Goal: Information Seeking & Learning: Find specific fact

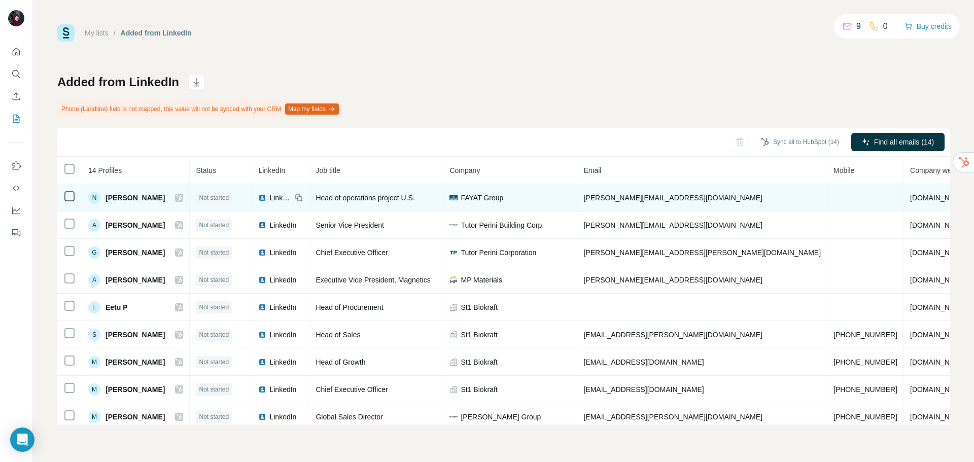
click at [137, 200] on span "[PERSON_NAME]" at bounding box center [134, 198] width 59 height 10
click at [118, 197] on span "[PERSON_NAME]" at bounding box center [134, 198] width 59 height 10
click at [92, 197] on div "N" at bounding box center [94, 198] width 12 height 12
click at [146, 199] on span "[PERSON_NAME]" at bounding box center [134, 198] width 59 height 10
click at [115, 199] on span "[PERSON_NAME]" at bounding box center [134, 198] width 59 height 10
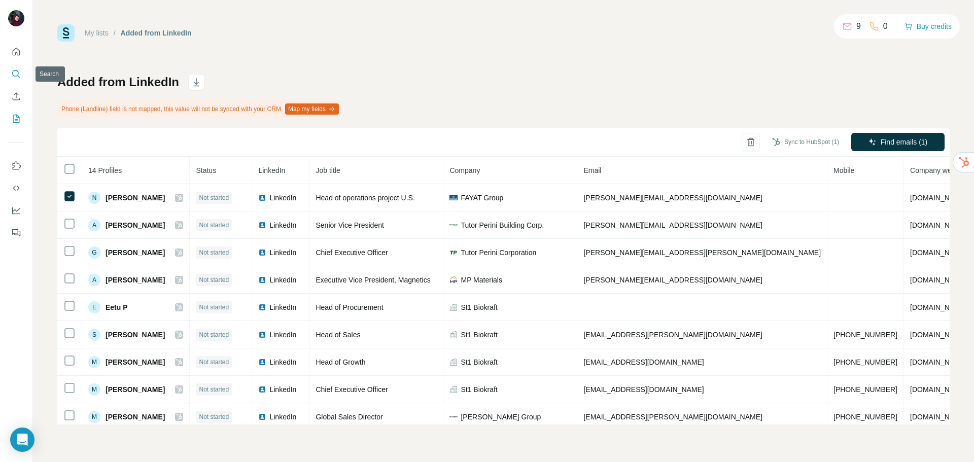
click at [16, 80] on button "Search" at bounding box center [16, 74] width 16 height 18
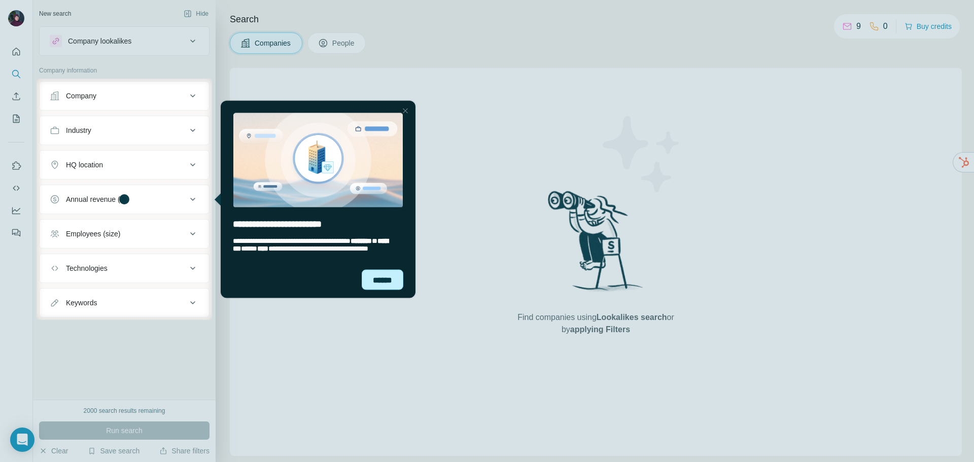
click at [382, 282] on div "******" at bounding box center [383, 279] width 42 height 20
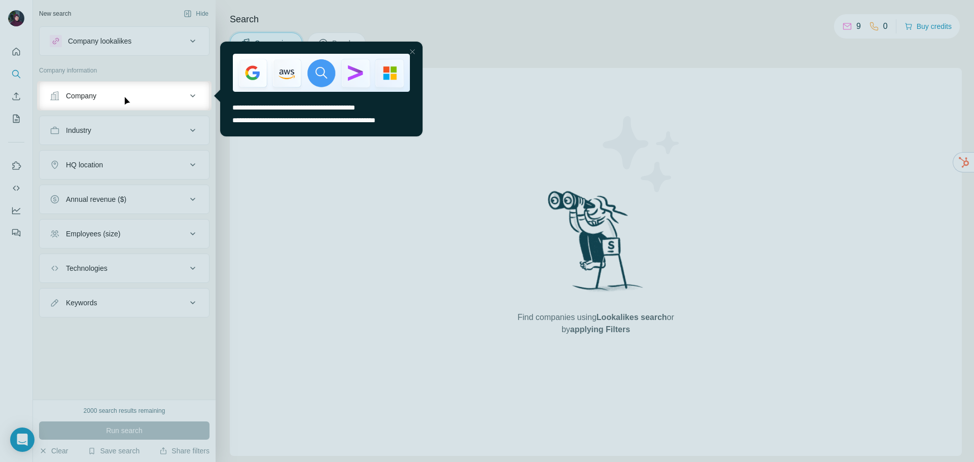
click at [411, 53] on div at bounding box center [412, 52] width 12 height 12
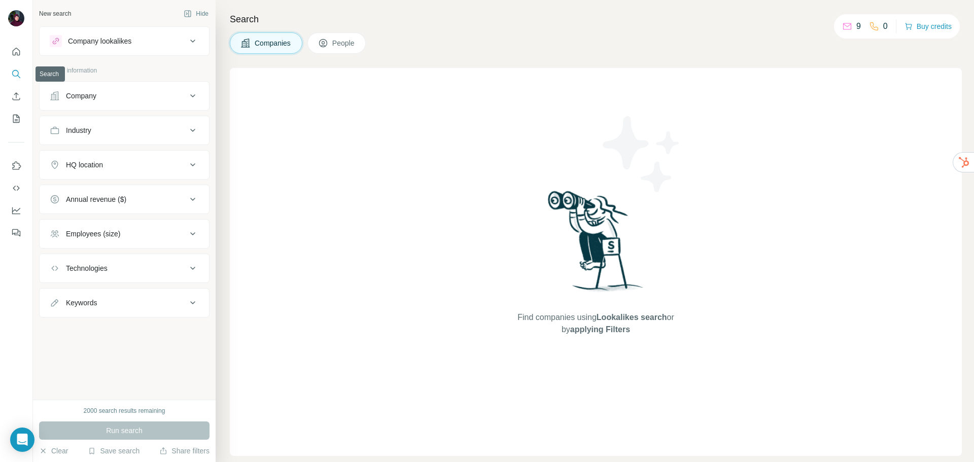
click at [9, 75] on button "Search" at bounding box center [16, 74] width 16 height 18
click at [18, 72] on icon "Search" at bounding box center [15, 73] width 7 height 7
click at [14, 54] on icon "Quick start" at bounding box center [16, 52] width 10 height 10
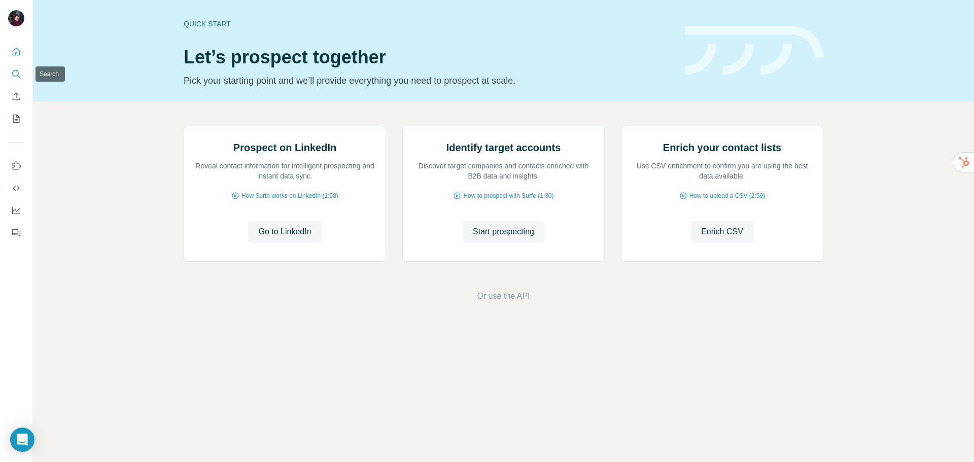
click at [16, 74] on icon "Search" at bounding box center [16, 74] width 10 height 10
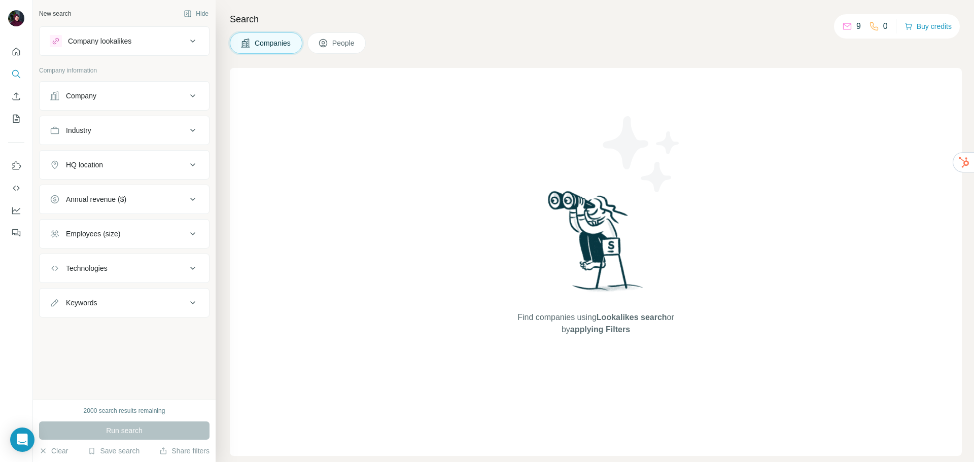
click at [112, 101] on button "Company" at bounding box center [124, 96] width 169 height 24
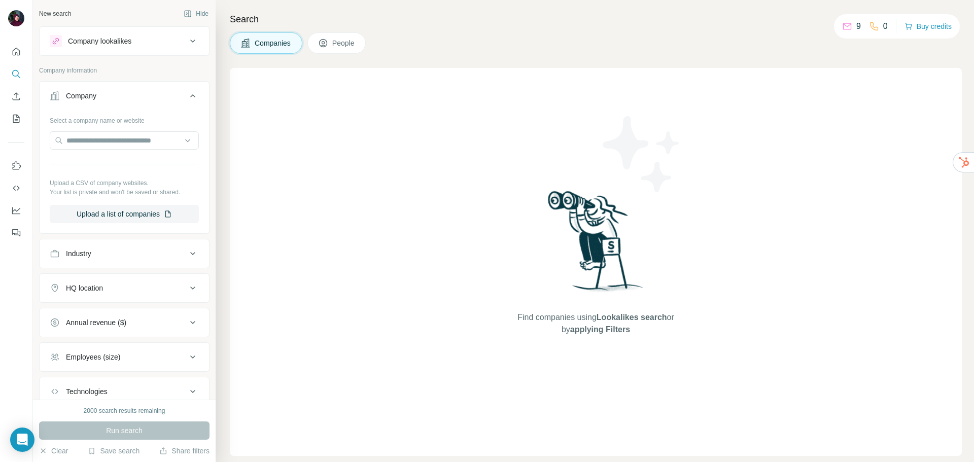
click at [124, 91] on div "Company" at bounding box center [118, 96] width 137 height 10
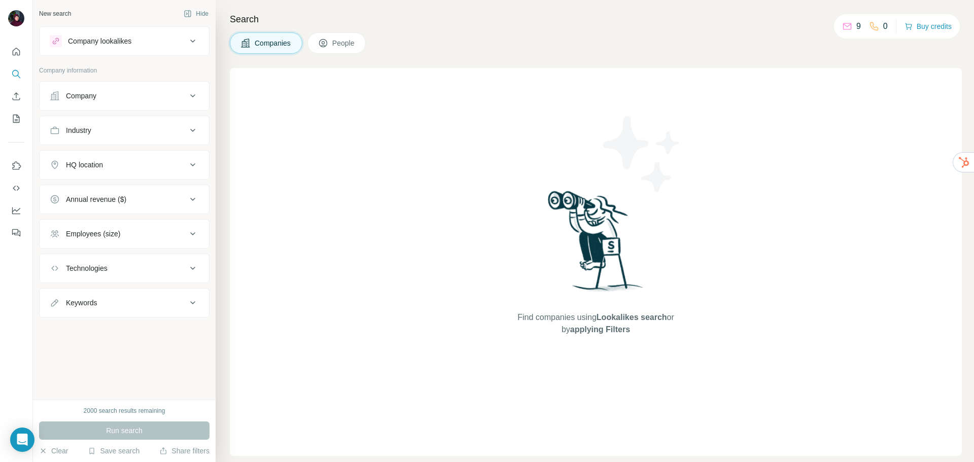
click at [115, 236] on div "Employees (size)" at bounding box center [93, 234] width 54 height 10
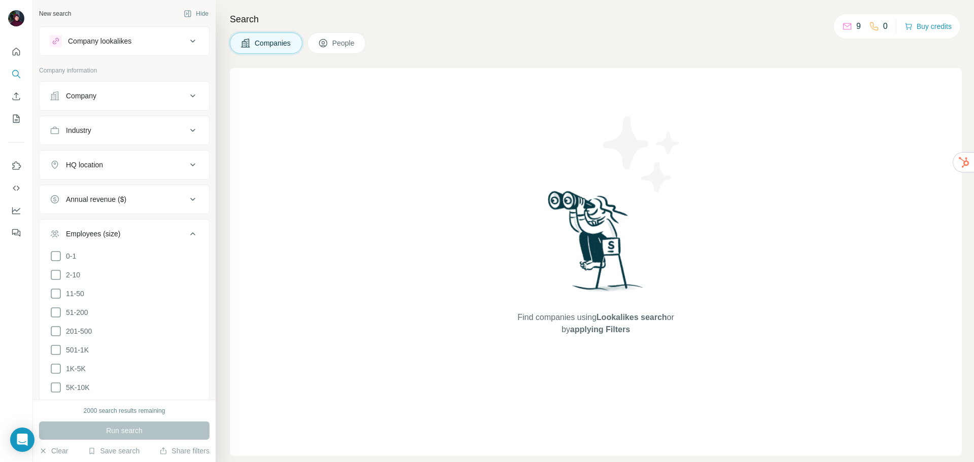
click at [115, 236] on div "Employees (size)" at bounding box center [93, 234] width 54 height 10
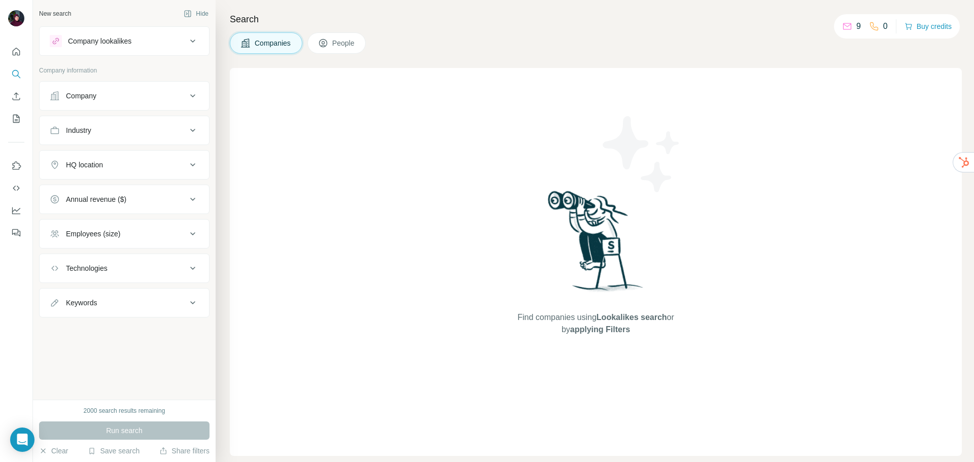
click at [104, 305] on div "Keywords" at bounding box center [118, 303] width 137 height 10
click at [97, 328] on input "text" at bounding box center [114, 328] width 129 height 18
type input "**********"
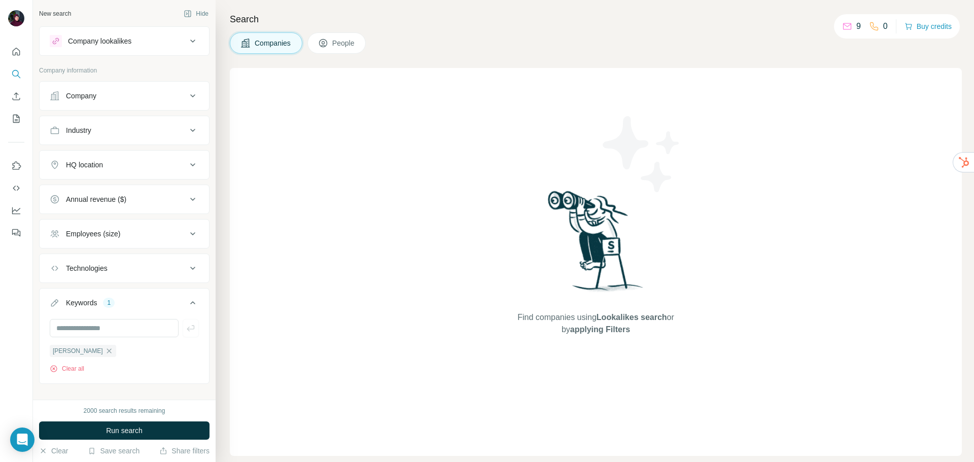
click at [339, 44] on span "People" at bounding box center [343, 43] width 23 height 10
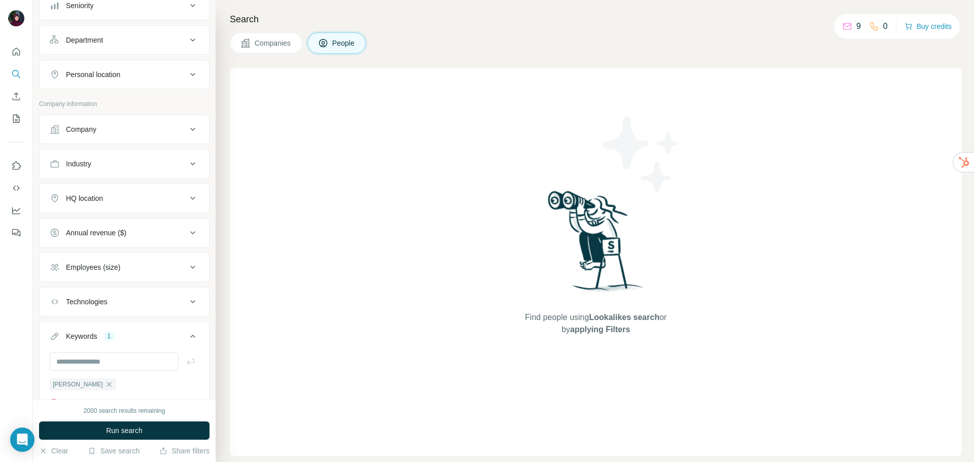
scroll to position [152, 0]
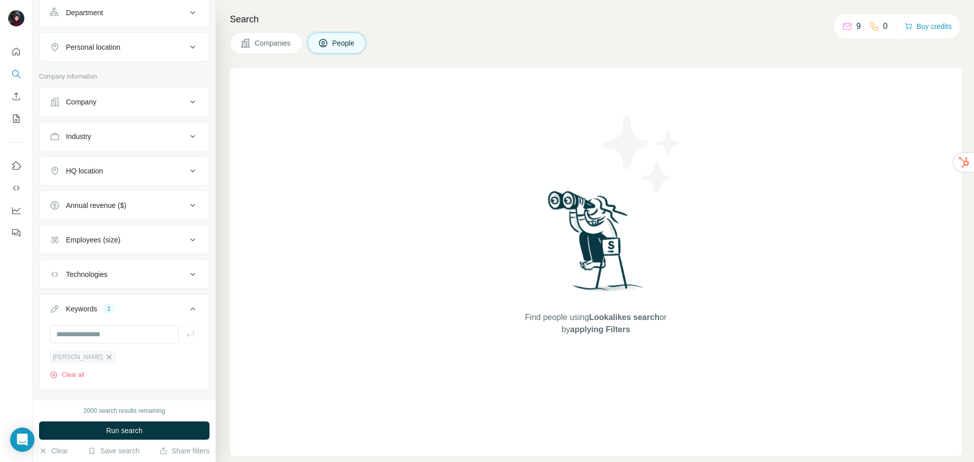
click at [105, 358] on icon "button" at bounding box center [109, 357] width 8 height 8
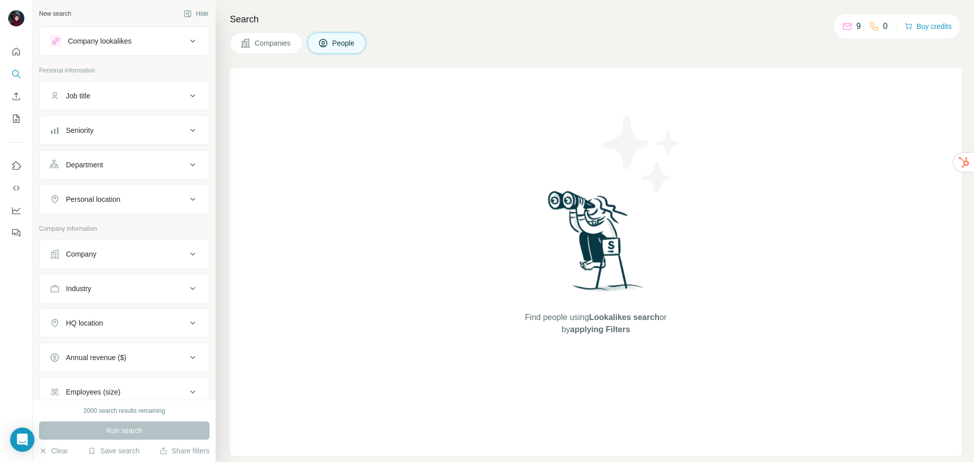
click at [121, 96] on div "Job title" at bounding box center [118, 96] width 137 height 10
click at [95, 122] on input "text" at bounding box center [114, 121] width 129 height 18
type input "****"
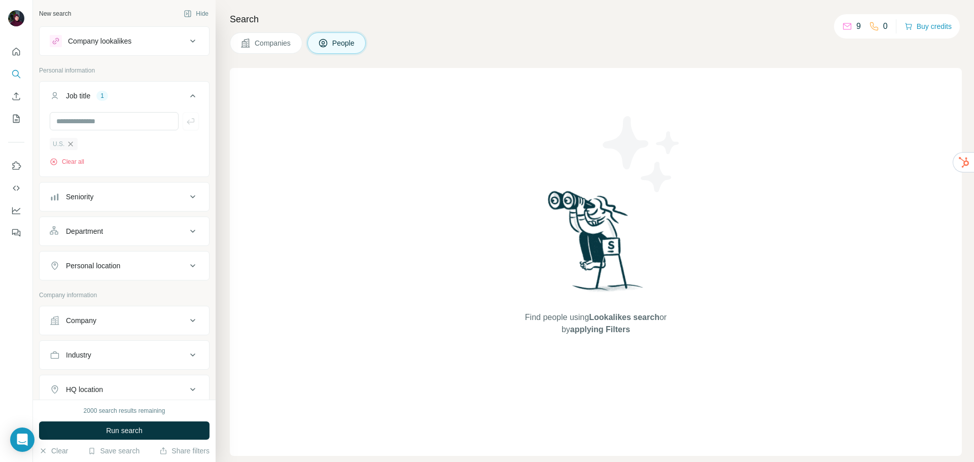
click at [72, 146] on icon "button" at bounding box center [70, 143] width 5 height 5
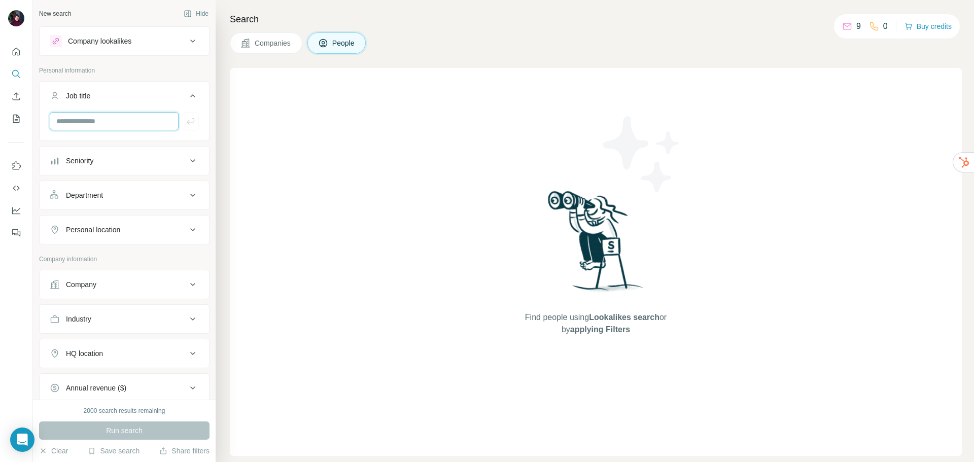
click at [73, 124] on input "text" at bounding box center [114, 121] width 129 height 18
type input "**********"
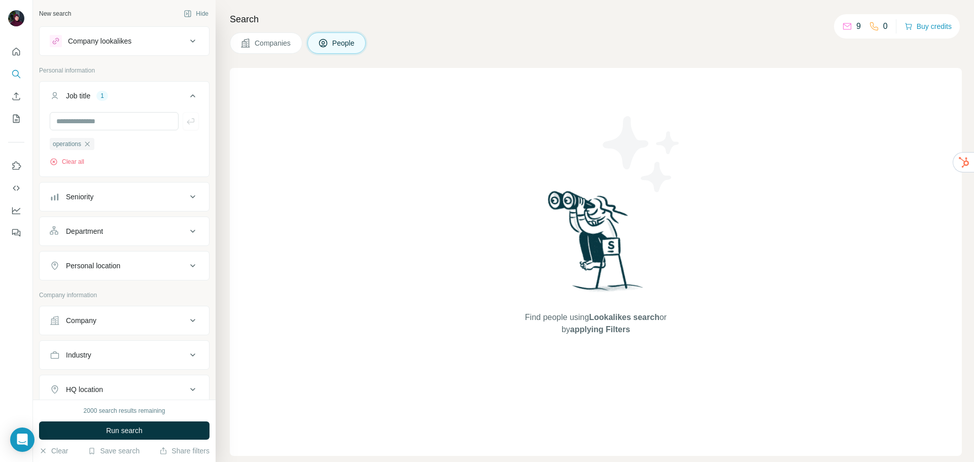
click at [113, 262] on div "Personal location" at bounding box center [93, 266] width 54 height 10
click at [98, 293] on input "text" at bounding box center [124, 291] width 149 height 18
type input "******"
click at [160, 380] on div "🇺🇸 [GEOGRAPHIC_DATA]" at bounding box center [120, 379] width 124 height 12
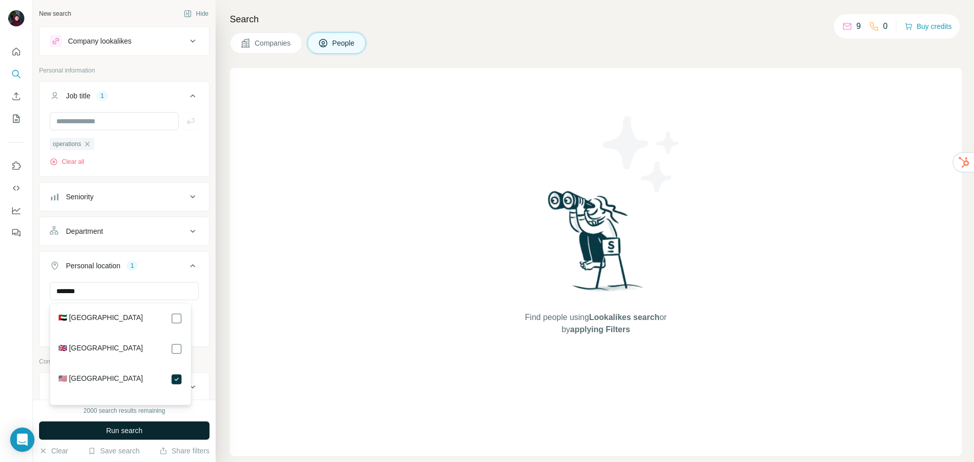
click at [145, 435] on button "Run search" at bounding box center [124, 430] width 170 height 18
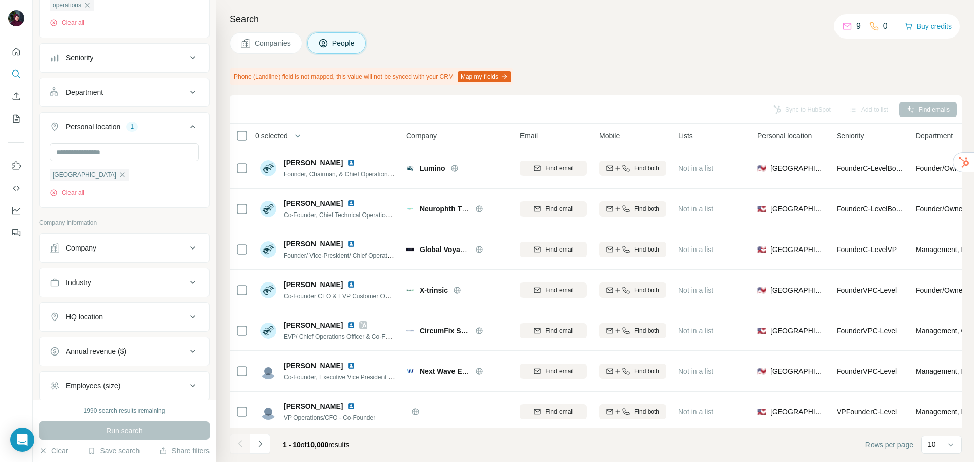
scroll to position [152, 0]
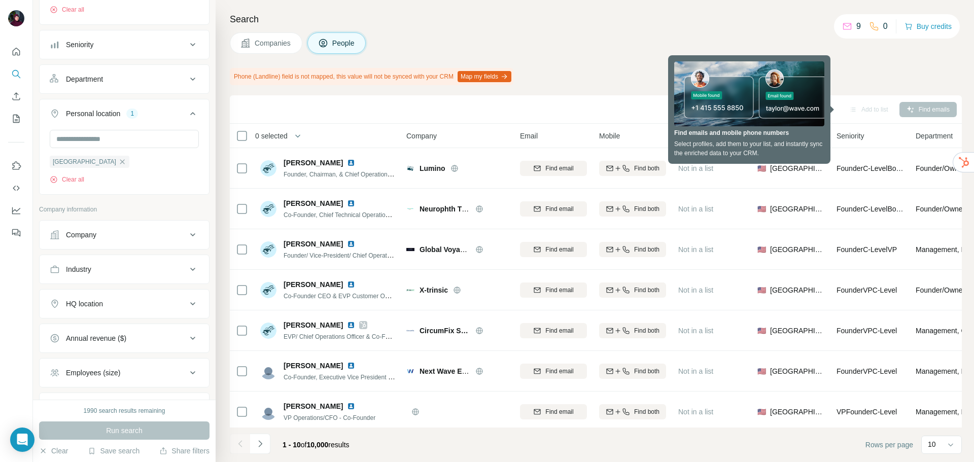
click at [111, 239] on div "Company" at bounding box center [118, 235] width 137 height 10
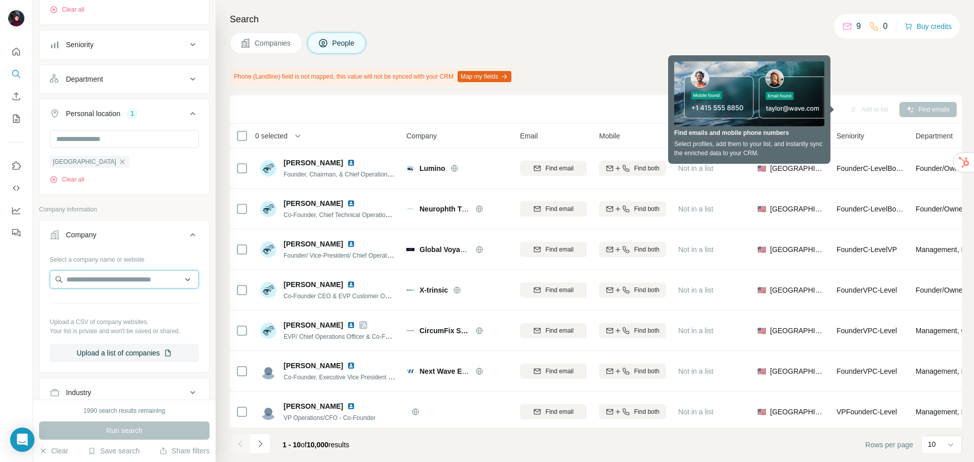
click at [102, 280] on input "text" at bounding box center [124, 279] width 149 height 18
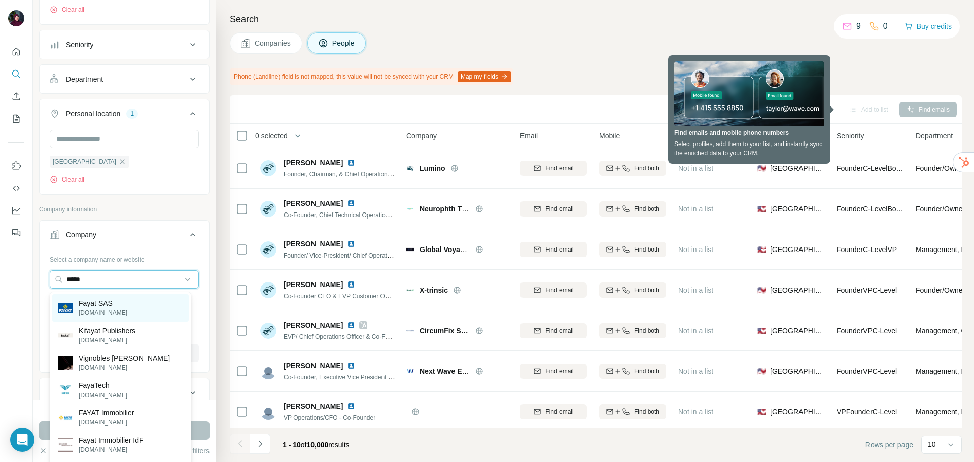
type input "*****"
click at [112, 306] on p "Fayat SAS" at bounding box center [103, 303] width 49 height 10
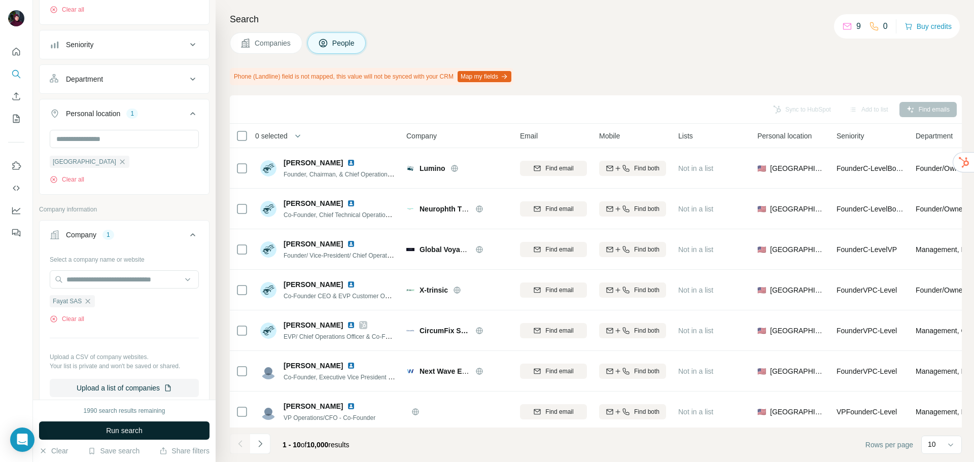
click at [116, 432] on span "Run search" at bounding box center [124, 430] width 37 height 10
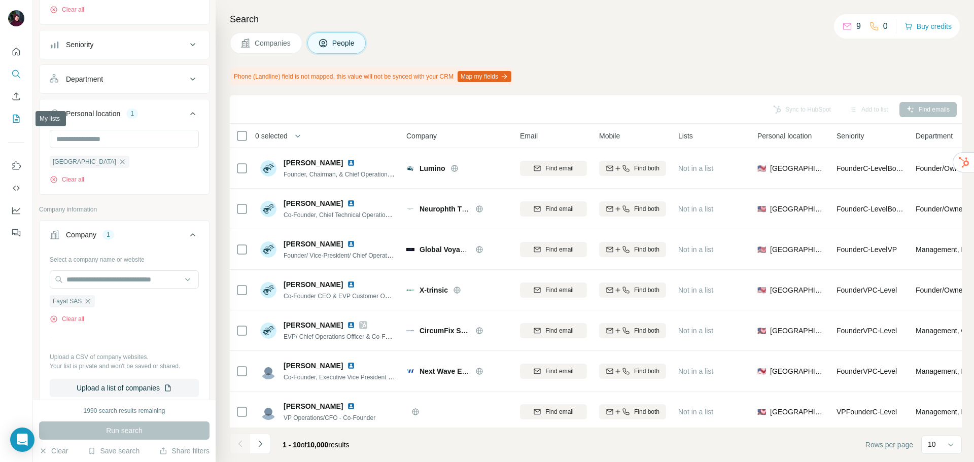
click at [22, 122] on button "My lists" at bounding box center [16, 119] width 16 height 18
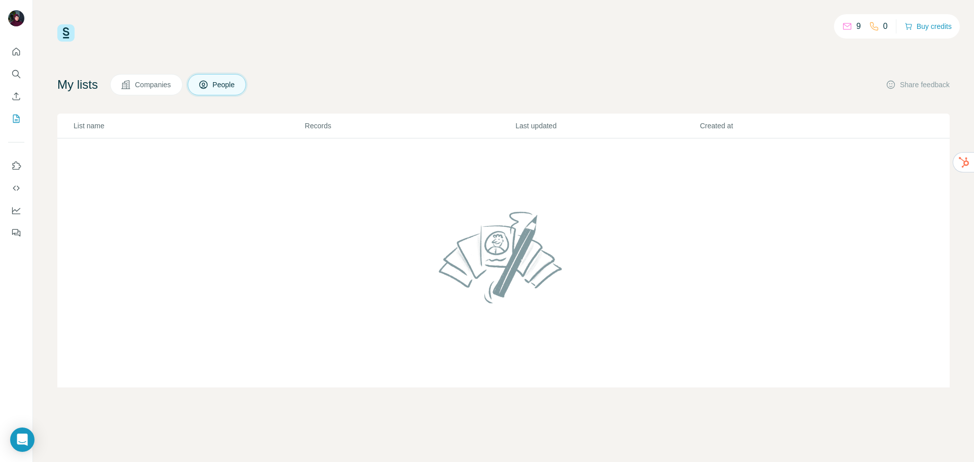
click at [144, 88] on span "Companies" at bounding box center [153, 85] width 37 height 10
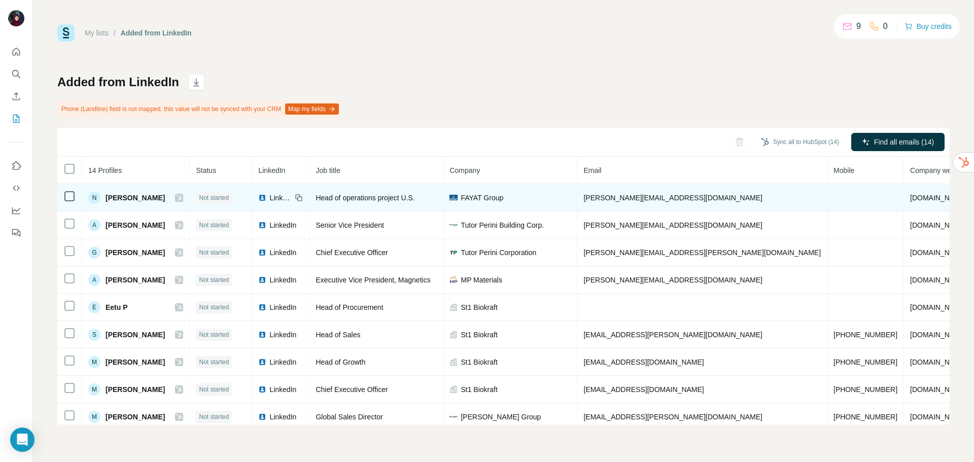
click at [656, 196] on td "[PERSON_NAME][EMAIL_ADDRESS][DOMAIN_NAME]" at bounding box center [702, 197] width 250 height 27
click at [603, 199] on span "[PERSON_NAME][EMAIL_ADDRESS][DOMAIN_NAME]" at bounding box center [672, 198] width 179 height 8
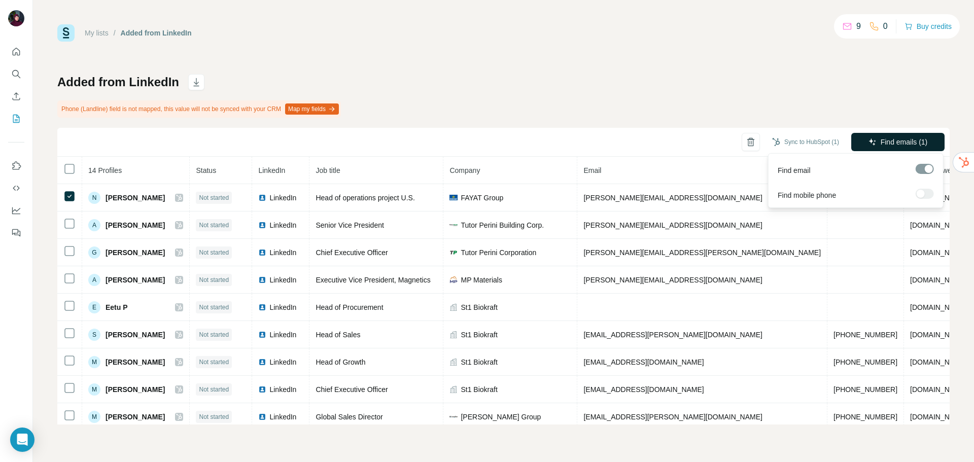
click at [911, 141] on span "Find emails (1)" at bounding box center [903, 142] width 47 height 10
